Goal: Find contact information: Find contact information

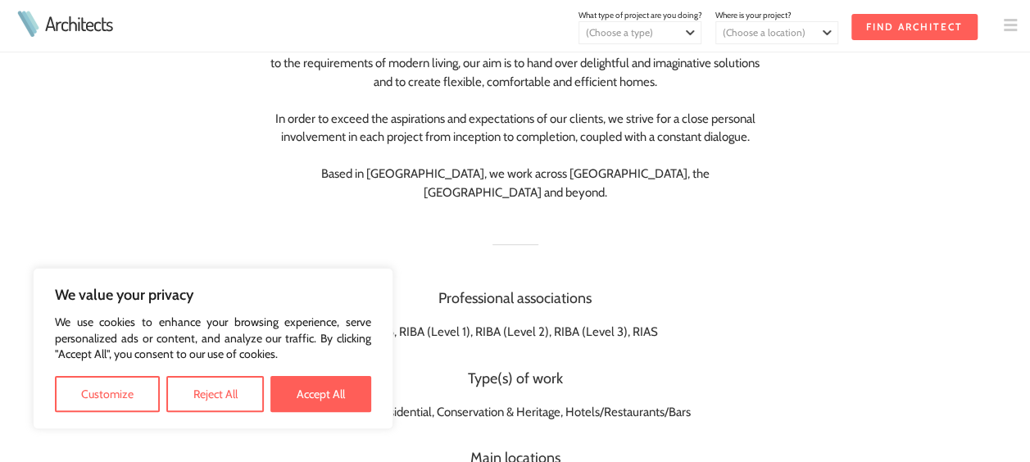
scroll to position [410, 0]
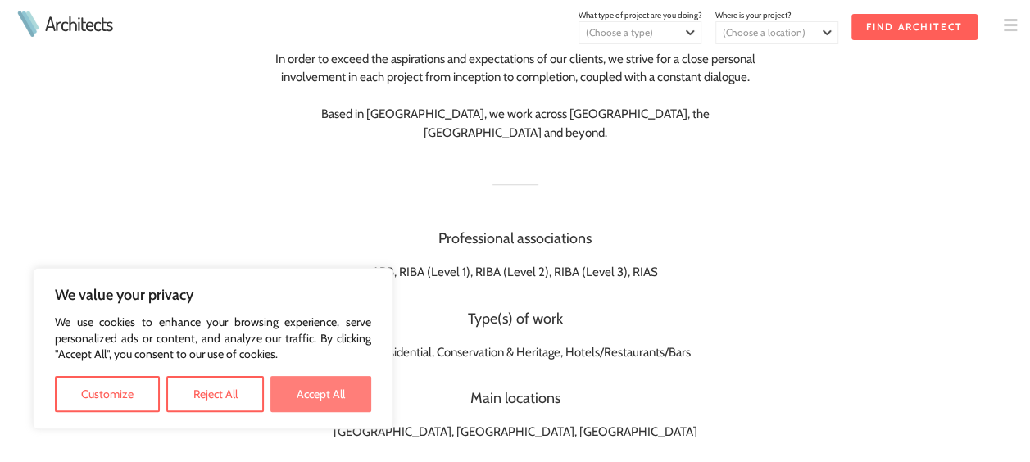
click at [323, 390] on button "Accept All" at bounding box center [320, 394] width 101 height 36
checkbox input "true"
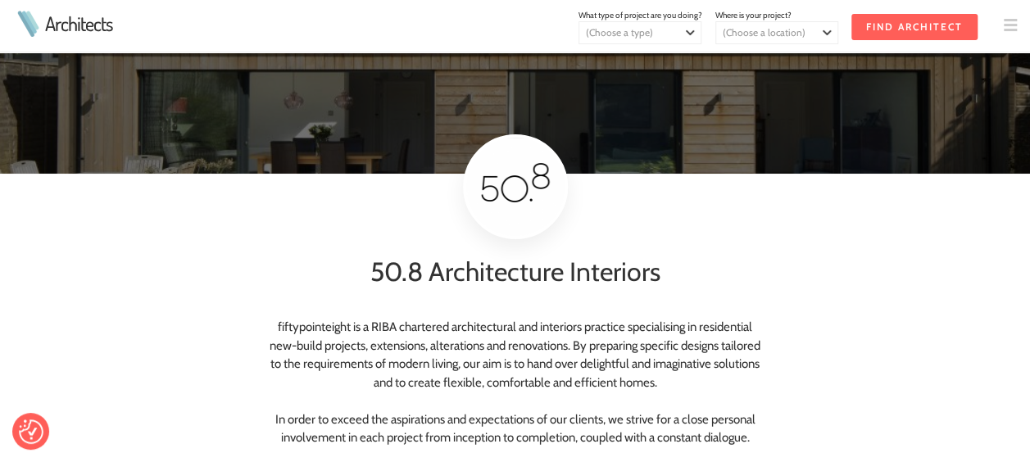
scroll to position [0, 0]
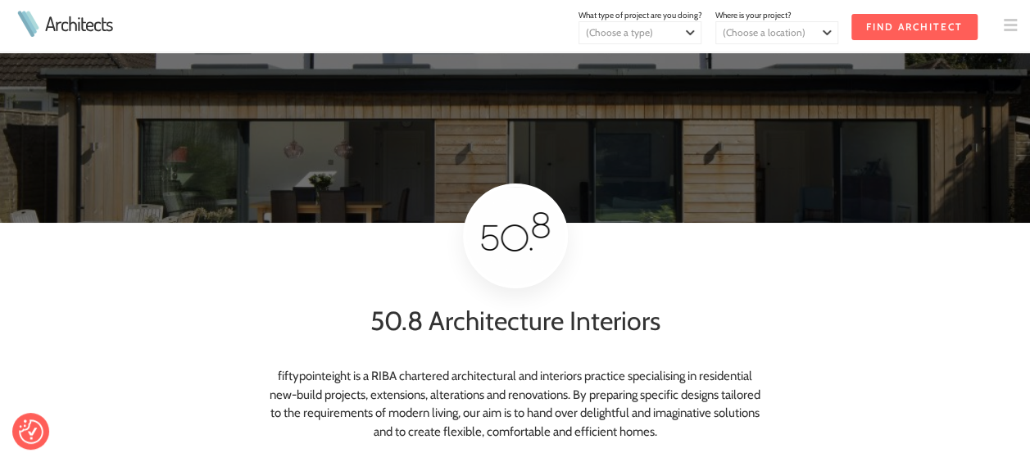
click at [1011, 26] on img at bounding box center [1010, 25] width 13 height 13
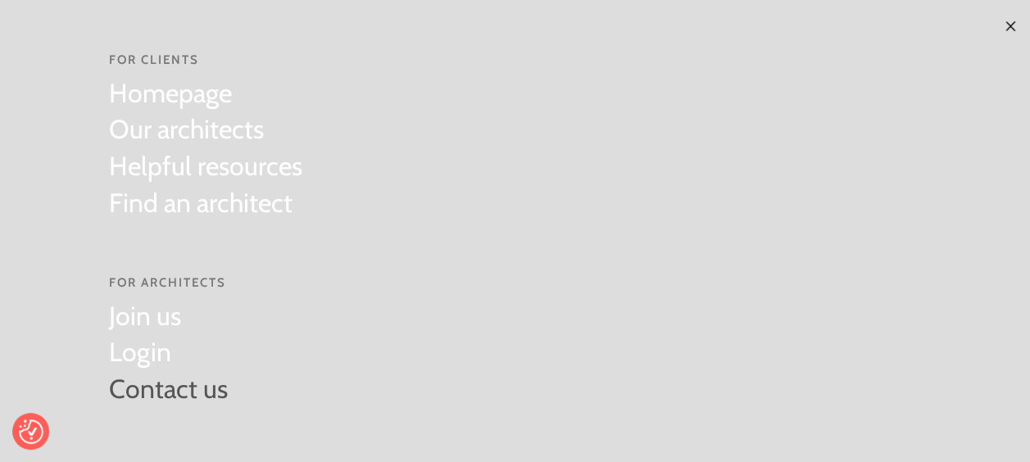
click at [169, 387] on link "Contact us" at bounding box center [168, 389] width 119 height 37
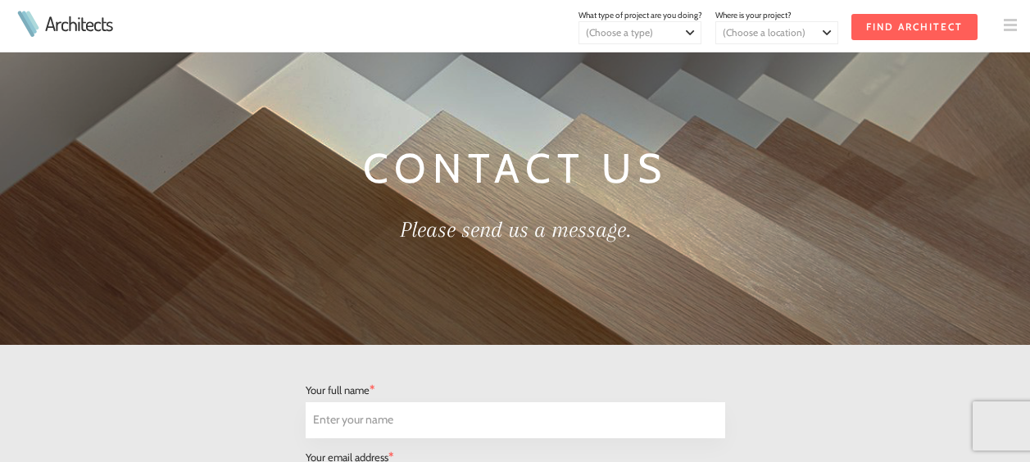
select select "Architect"
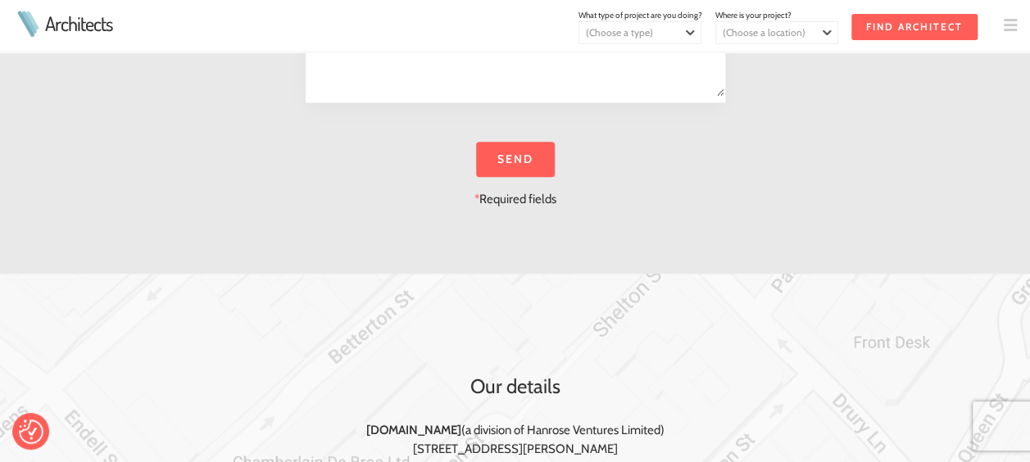
scroll to position [901, 0]
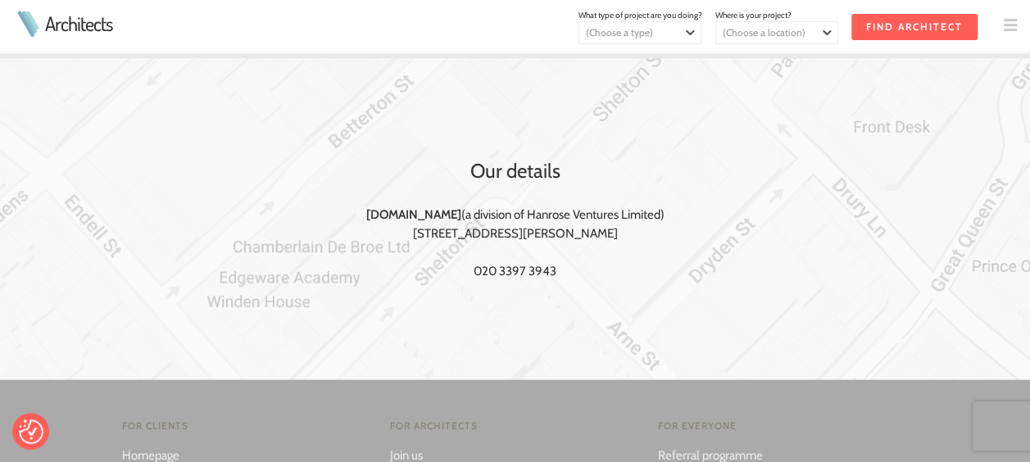
scroll to position [983, 0]
drag, startPoint x: 421, startPoint y: 229, endPoint x: 620, endPoint y: 224, distance: 199.2
click at [620, 224] on div "Our details Architects.net (a division of Hanrose Ventures Limited) 71-75 Shelt…" at bounding box center [515, 217] width 839 height 321
drag, startPoint x: 620, startPoint y: 224, endPoint x: 526, endPoint y: 224, distance: 94.2
copy div "71-75 Shelton St, London WC2H 9JQ"
